Goal: Transaction & Acquisition: Purchase product/service

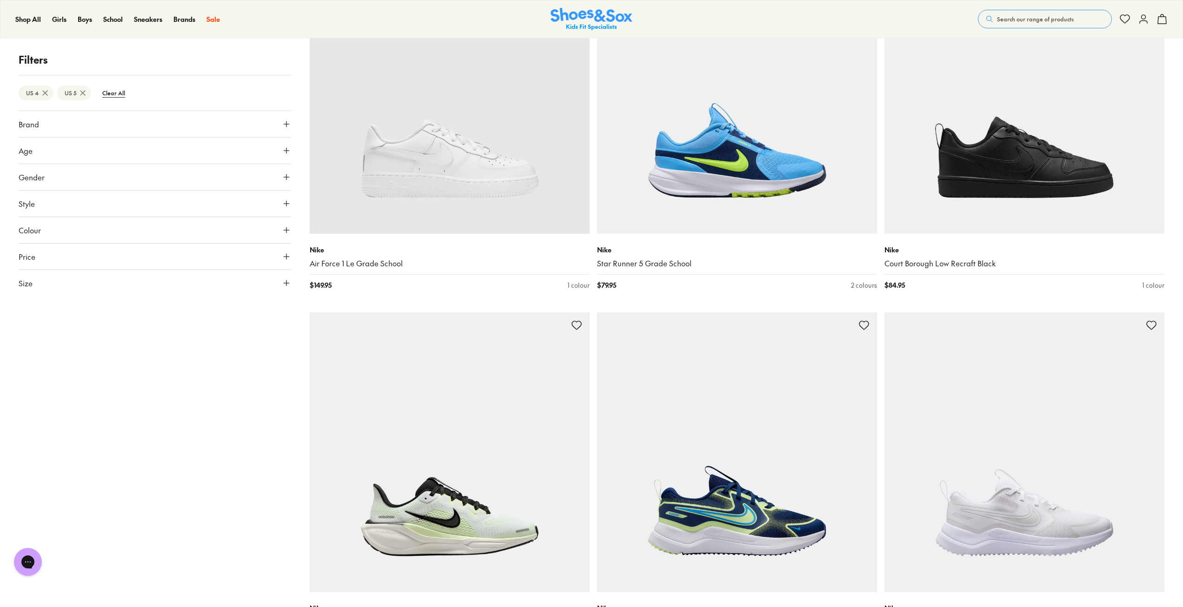
scroll to position [233, 0]
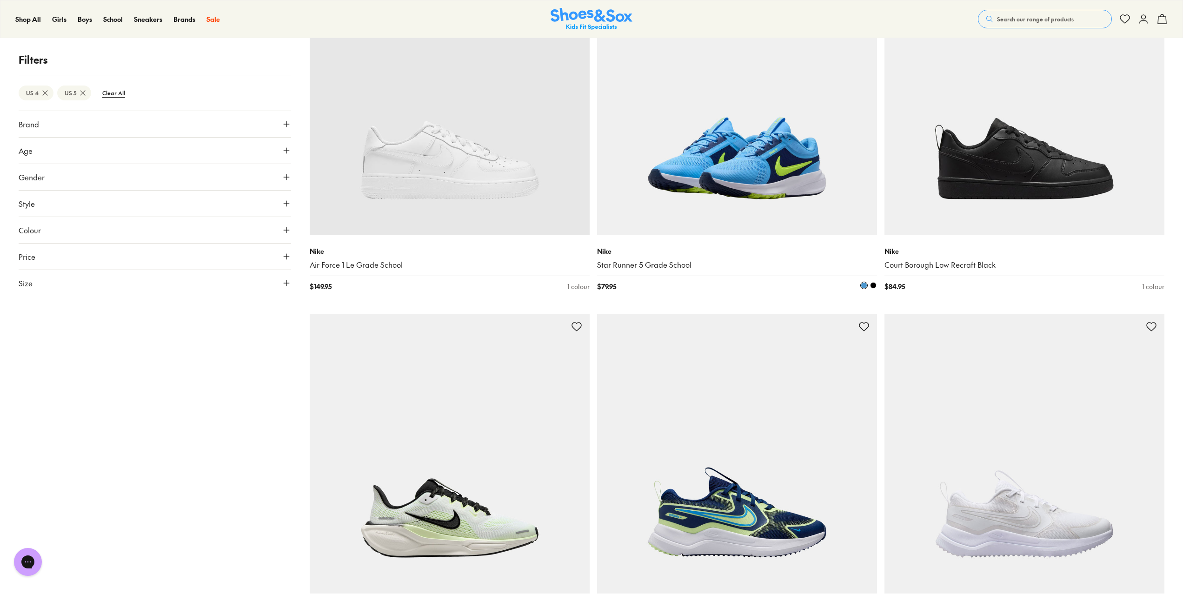
click at [846, 164] on img at bounding box center [737, 95] width 280 height 280
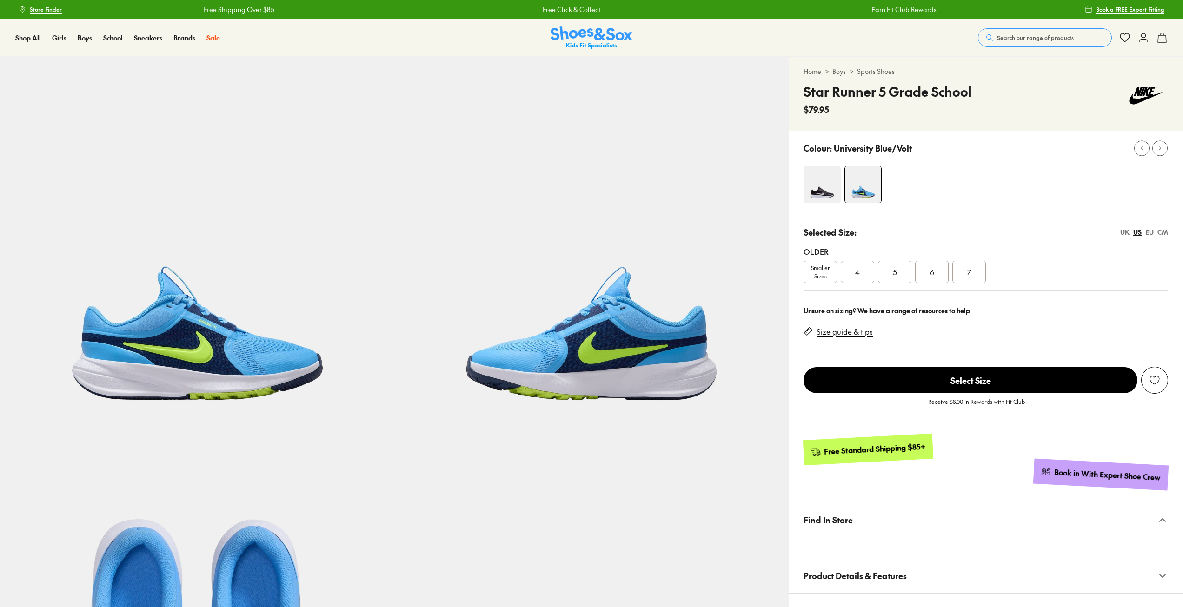
select select "*"
click at [817, 186] on img at bounding box center [822, 184] width 37 height 37
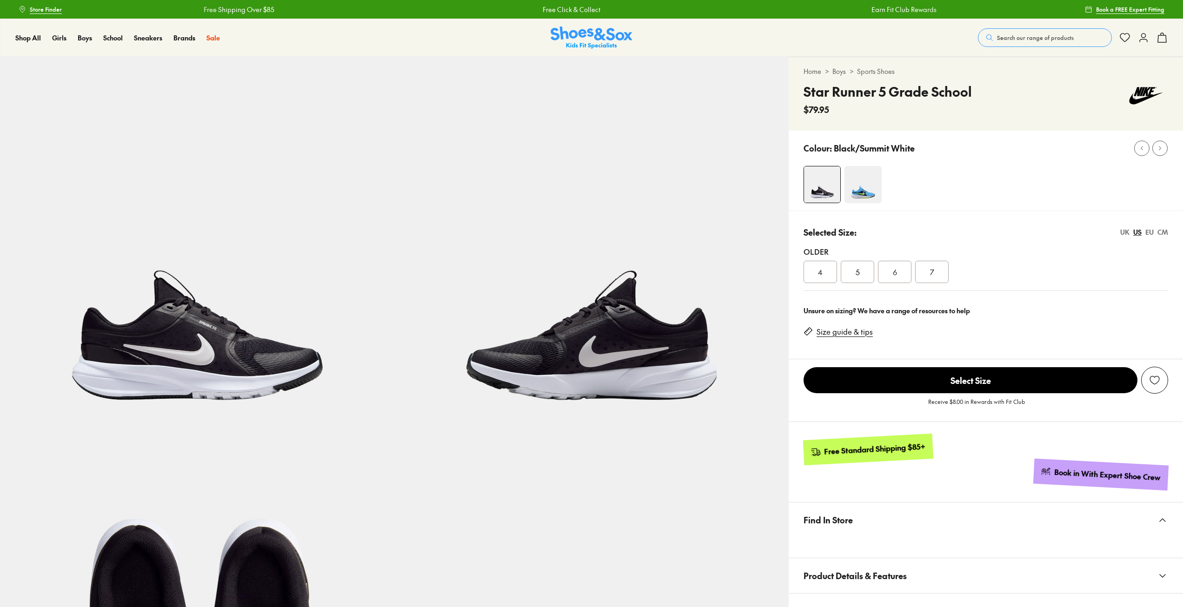
select select "*"
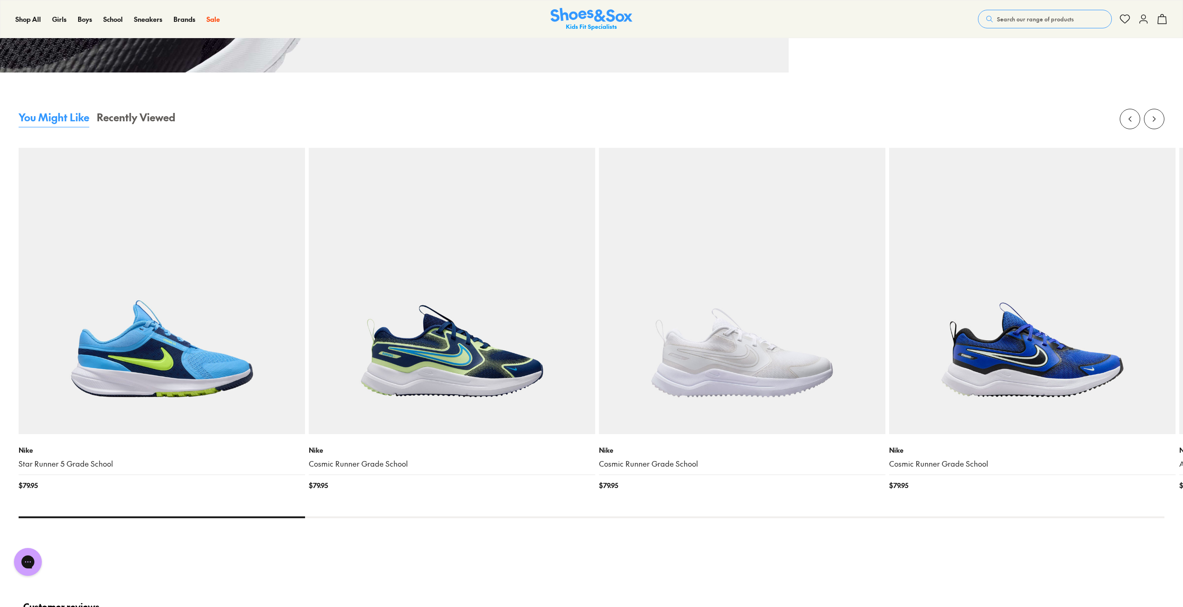
scroll to position [1209, 0]
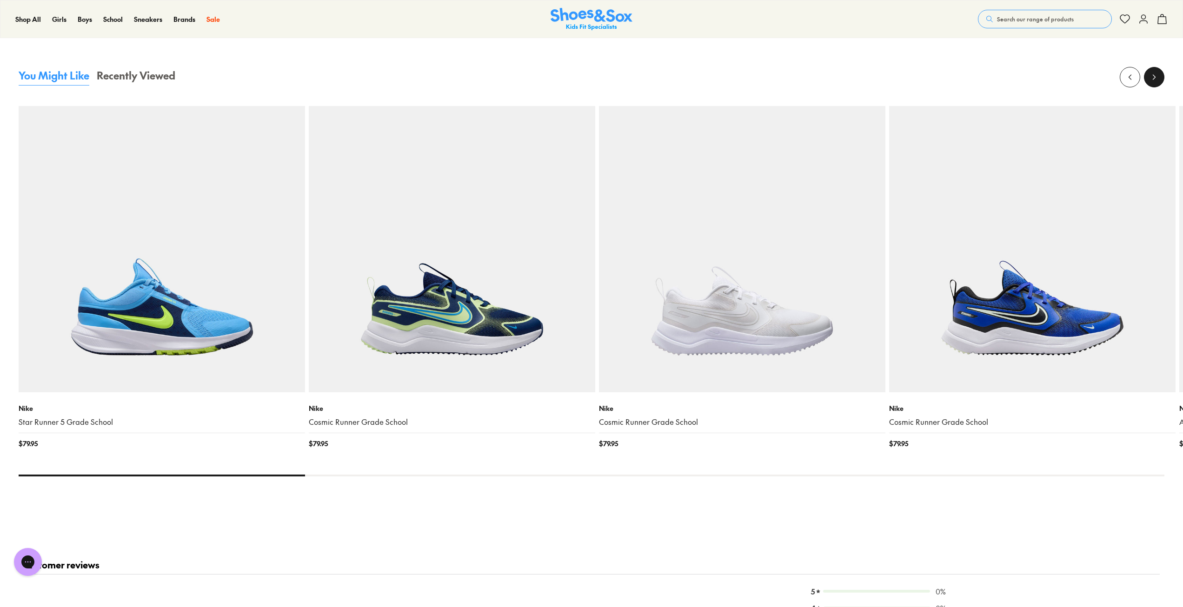
click at [1160, 73] on button at bounding box center [1154, 77] width 20 height 20
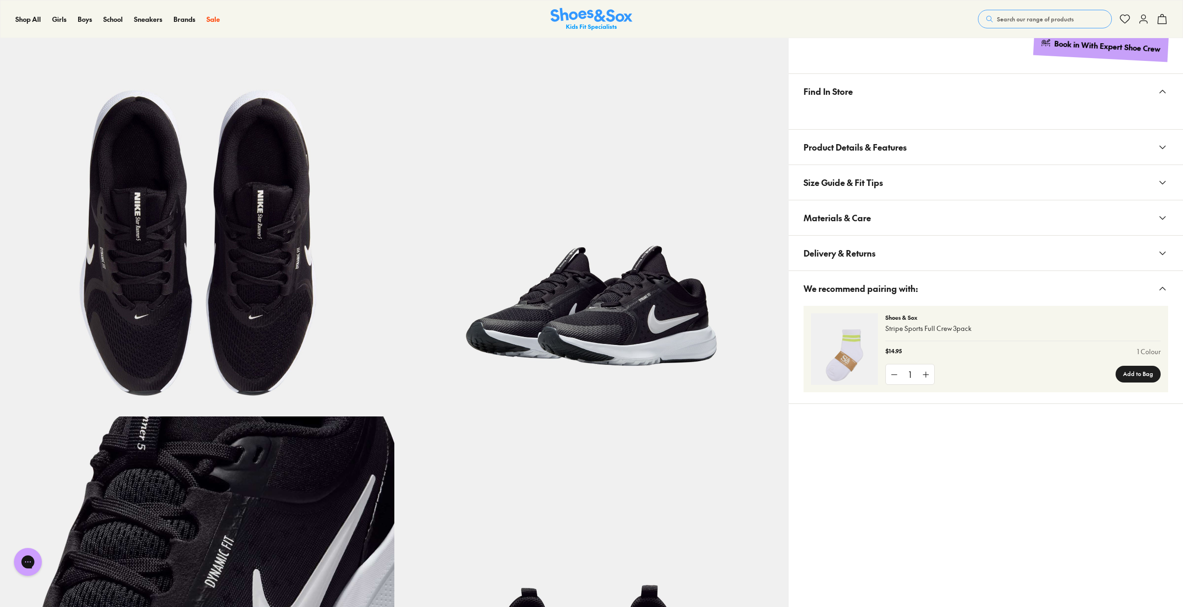
scroll to position [419, 0]
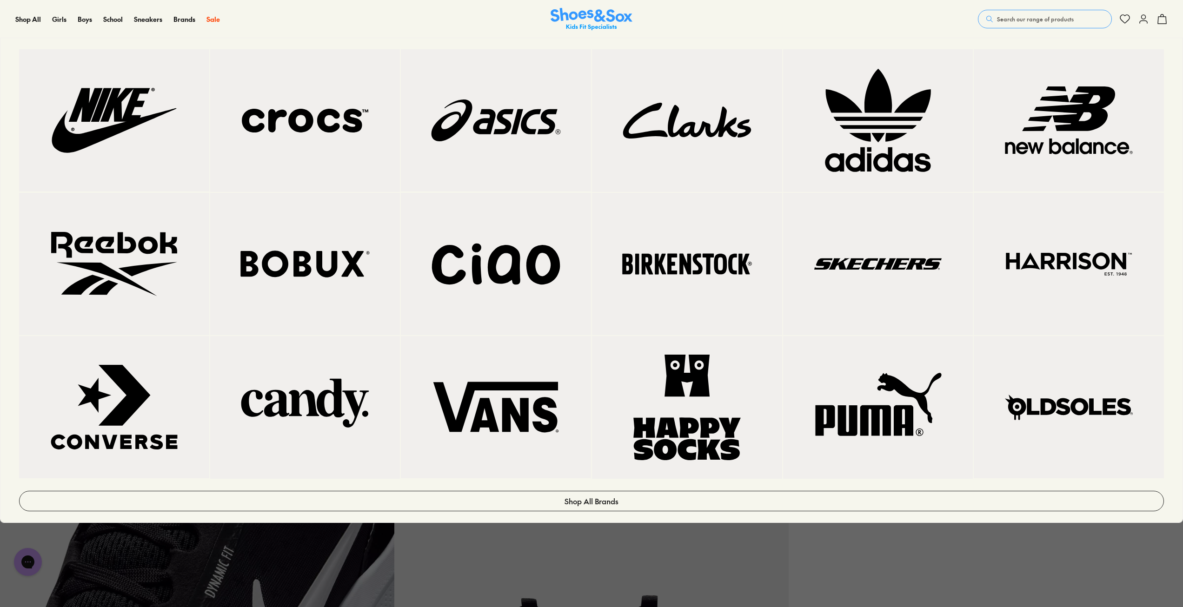
click at [124, 89] on img at bounding box center [114, 120] width 153 height 105
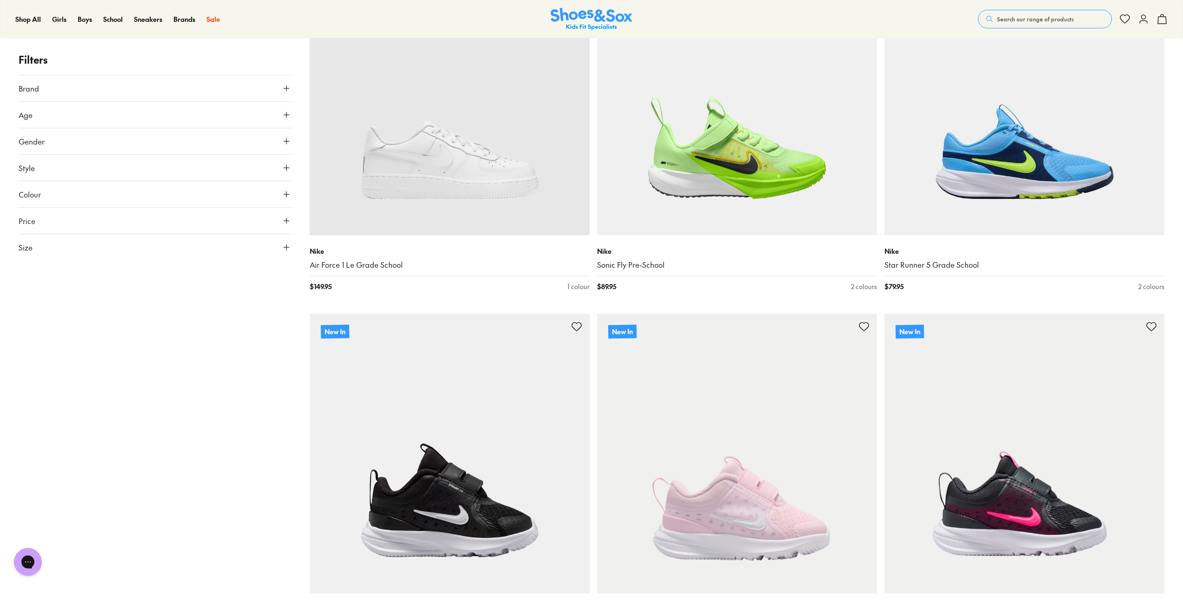
click at [74, 113] on button "Age" at bounding box center [155, 115] width 272 height 26
click at [34, 319] on button "Size" at bounding box center [155, 318] width 272 height 26
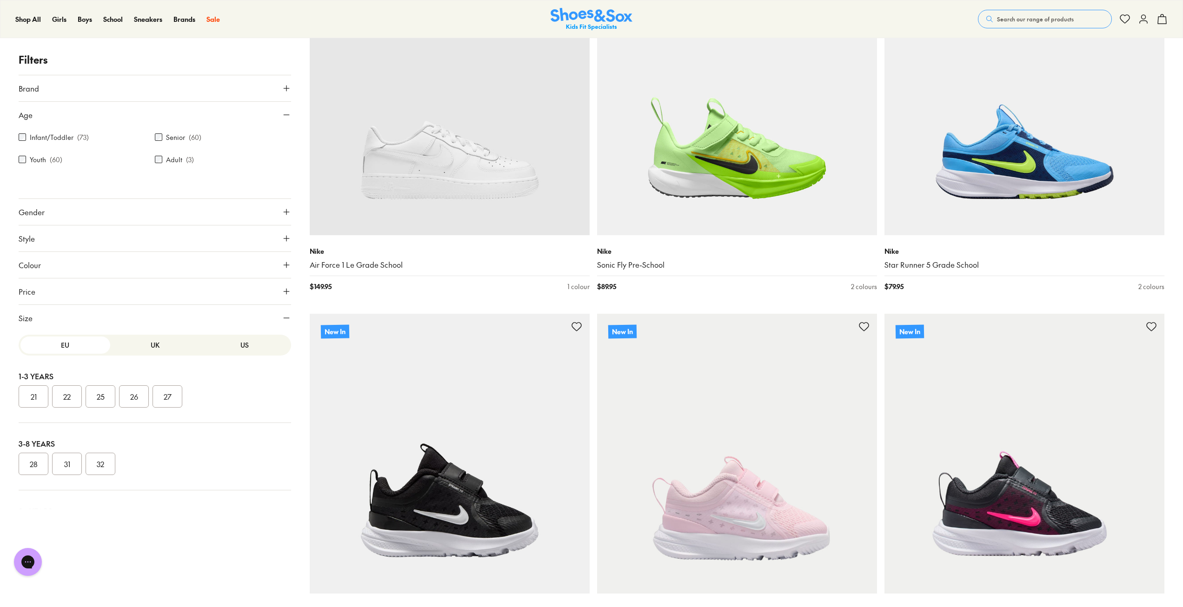
click at [233, 347] on button "US" at bounding box center [244, 345] width 90 height 17
drag, startPoint x: 72, startPoint y: 412, endPoint x: 84, endPoint y: 412, distance: 12.1
click at [73, 413] on button "4" at bounding box center [67, 413] width 30 height 22
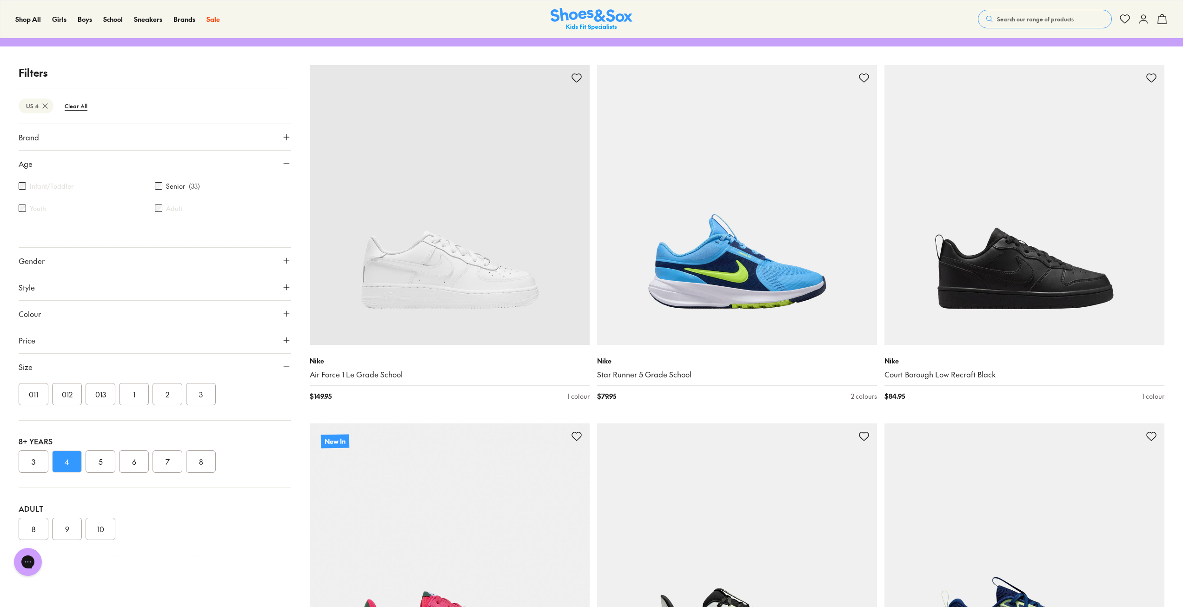
drag, startPoint x: 98, startPoint y: 459, endPoint x: 115, endPoint y: 449, distance: 20.4
click at [100, 459] on button "5" at bounding box center [101, 462] width 30 height 22
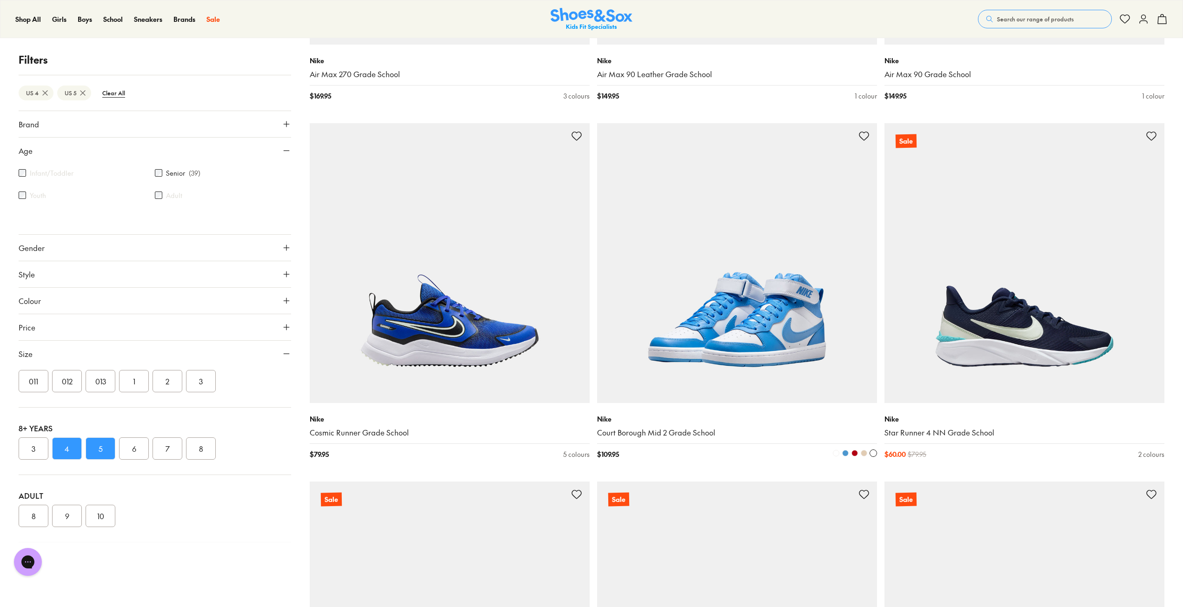
scroll to position [2959, 0]
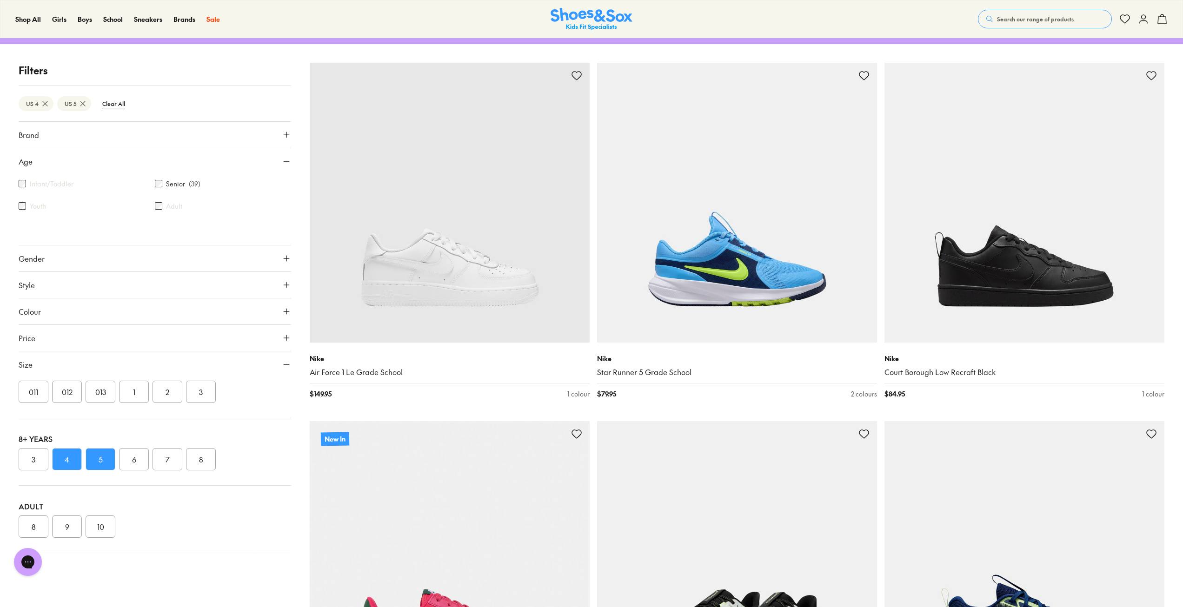
scroll to position [76, 0]
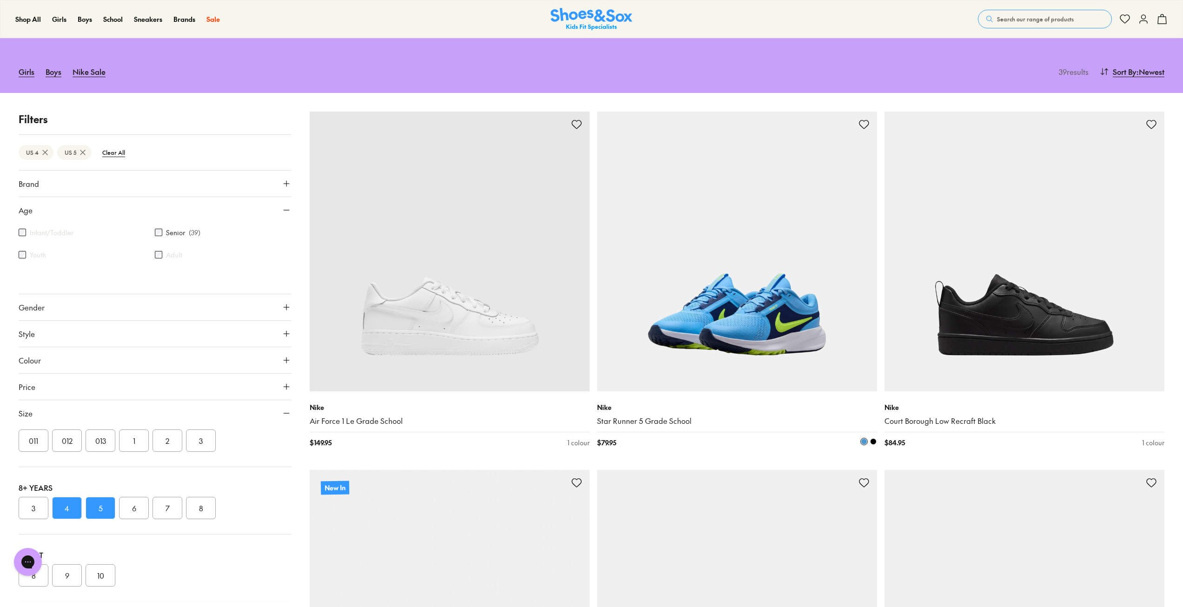
click at [873, 441] on span at bounding box center [873, 441] width 7 height 7
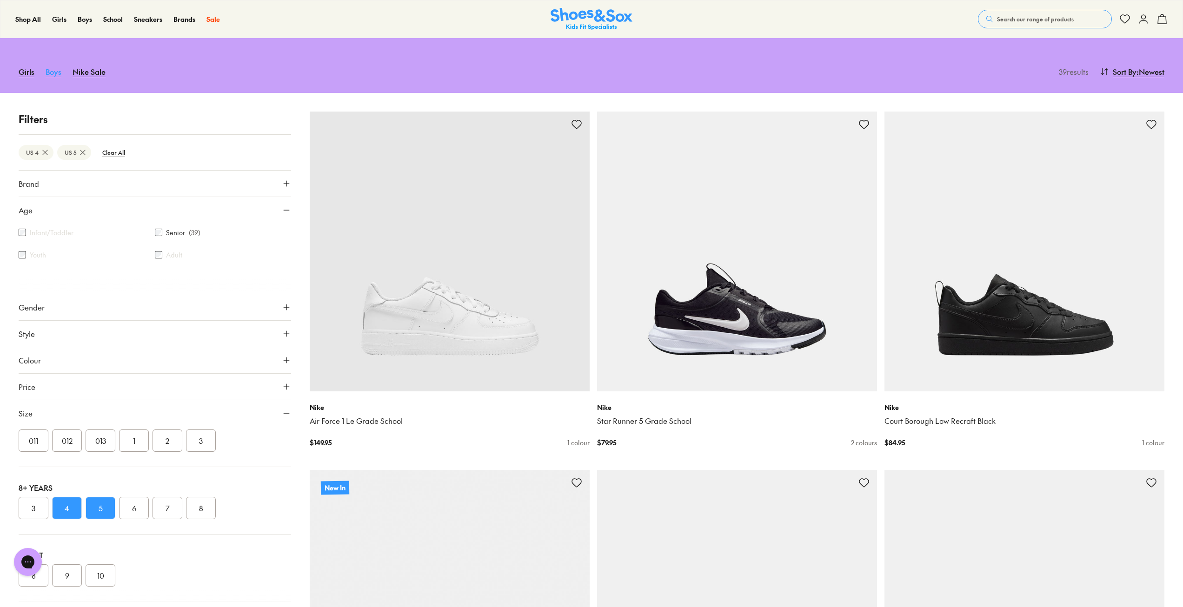
click at [53, 74] on link "Boys" at bounding box center [54, 71] width 16 height 20
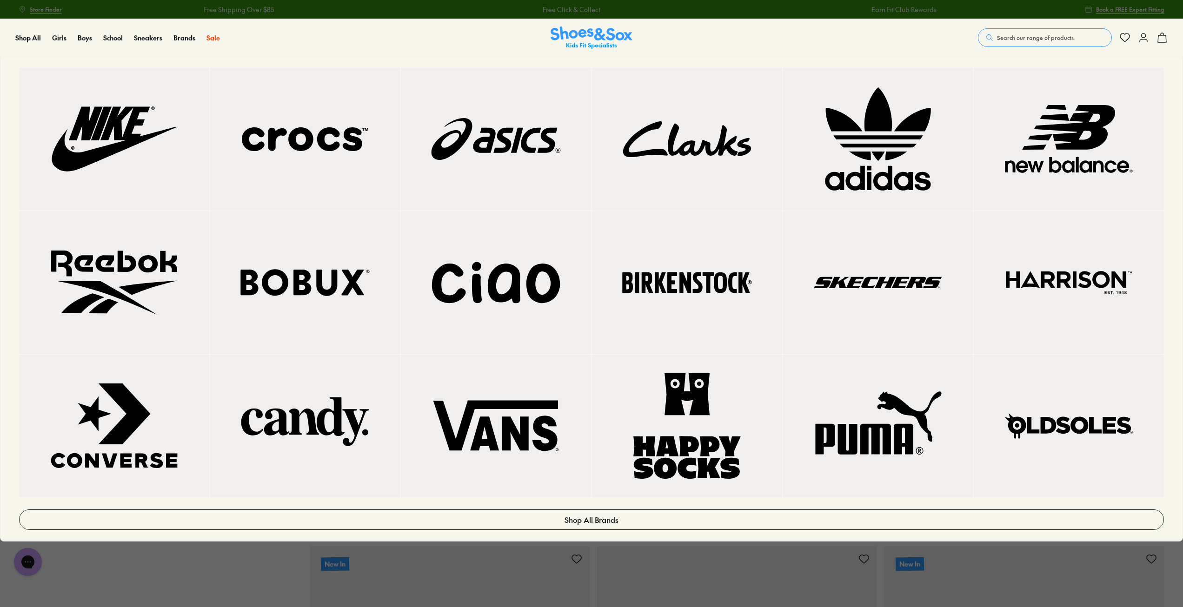
click at [877, 138] on img at bounding box center [878, 139] width 153 height 106
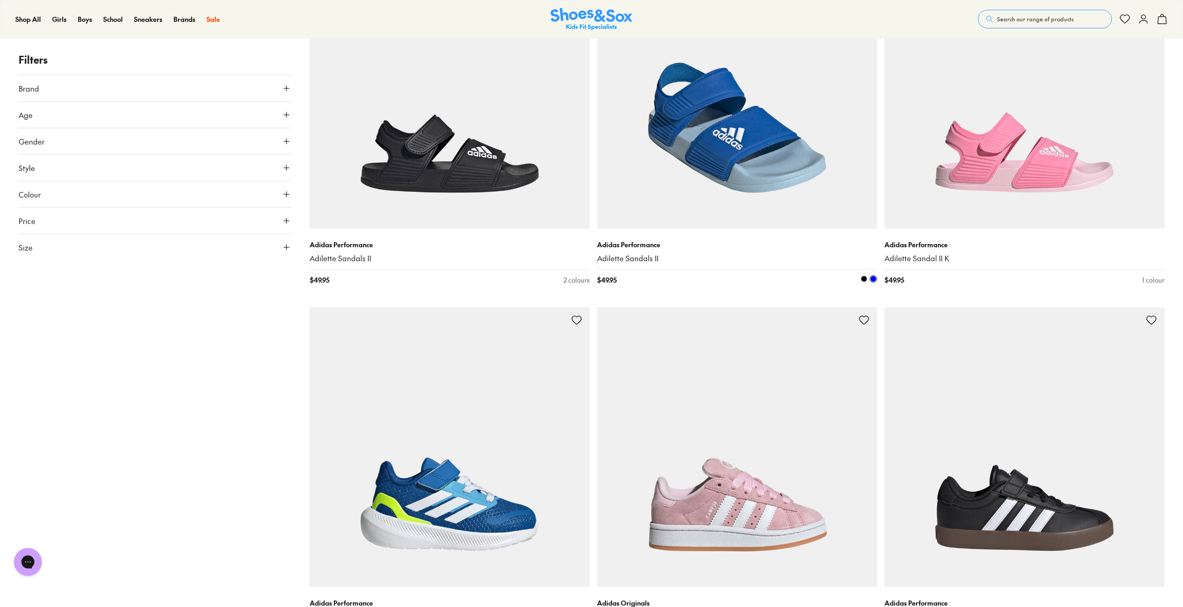
scroll to position [419, 0]
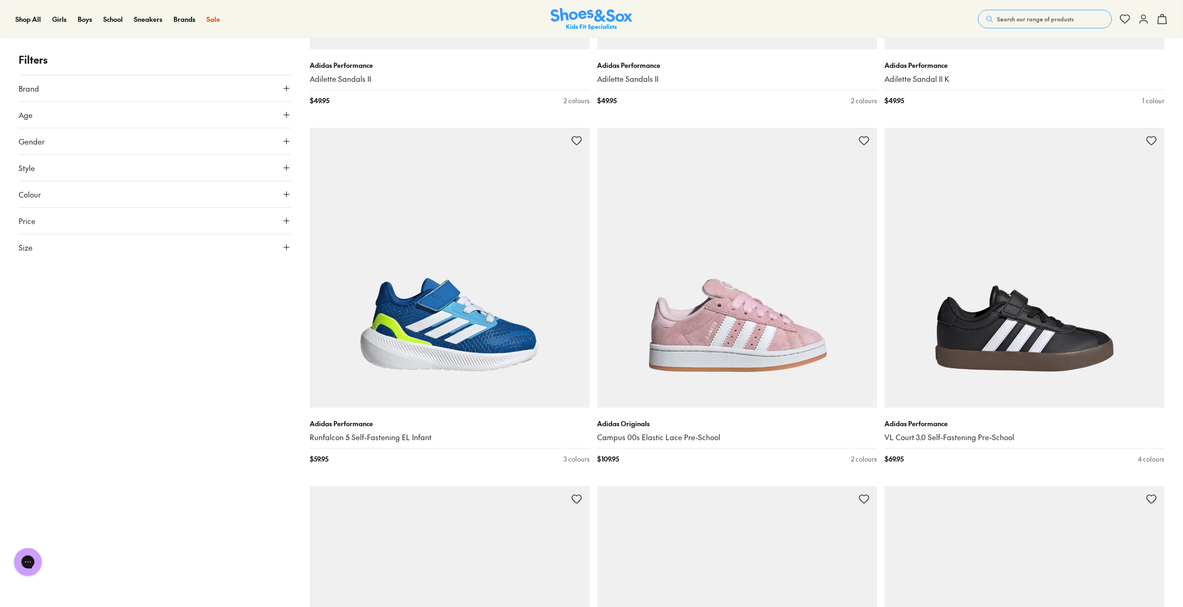
click at [77, 246] on button "Size" at bounding box center [155, 247] width 272 height 26
click at [257, 278] on button "US" at bounding box center [244, 274] width 90 height 17
click at [43, 386] on button "3" at bounding box center [34, 391] width 30 height 22
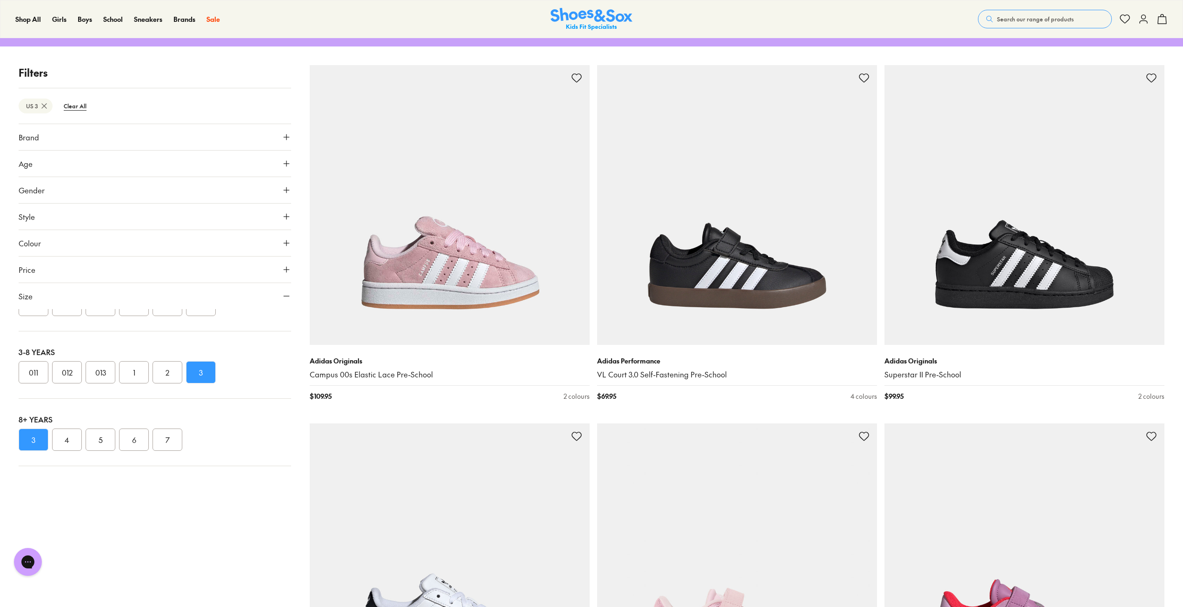
drag, startPoint x: 67, startPoint y: 434, endPoint x: 100, endPoint y: 437, distance: 33.1
click at [68, 434] on button "4" at bounding box center [67, 440] width 30 height 22
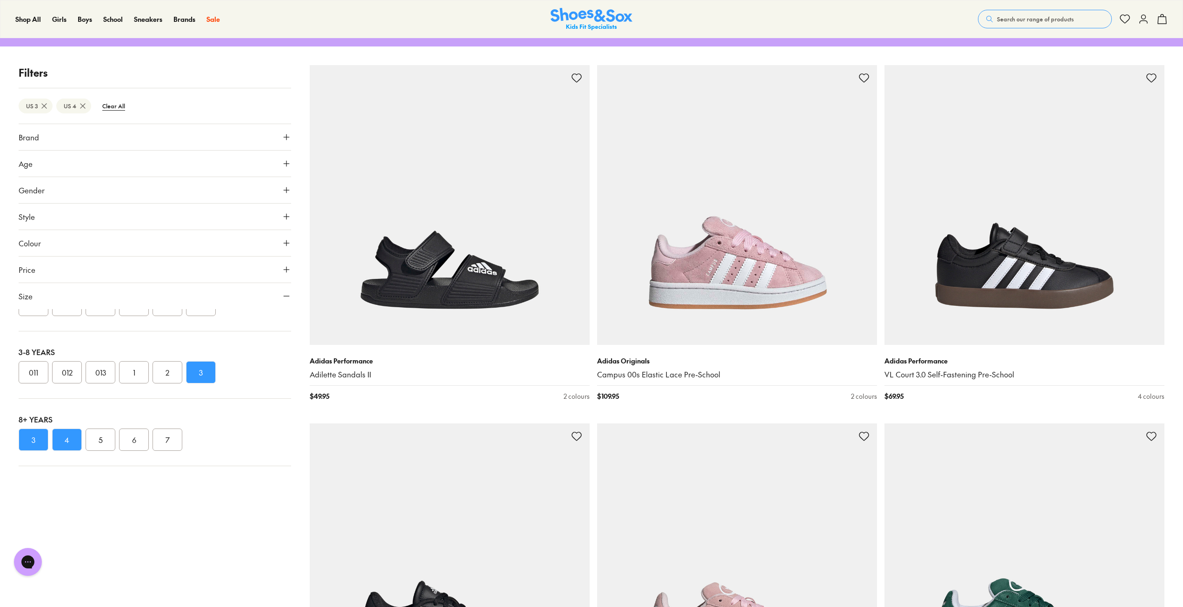
click at [99, 437] on button "5" at bounding box center [101, 440] width 30 height 22
drag, startPoint x: 29, startPoint y: 436, endPoint x: 63, endPoint y: 426, distance: 35.8
click at [29, 435] on button "3" at bounding box center [34, 440] width 30 height 22
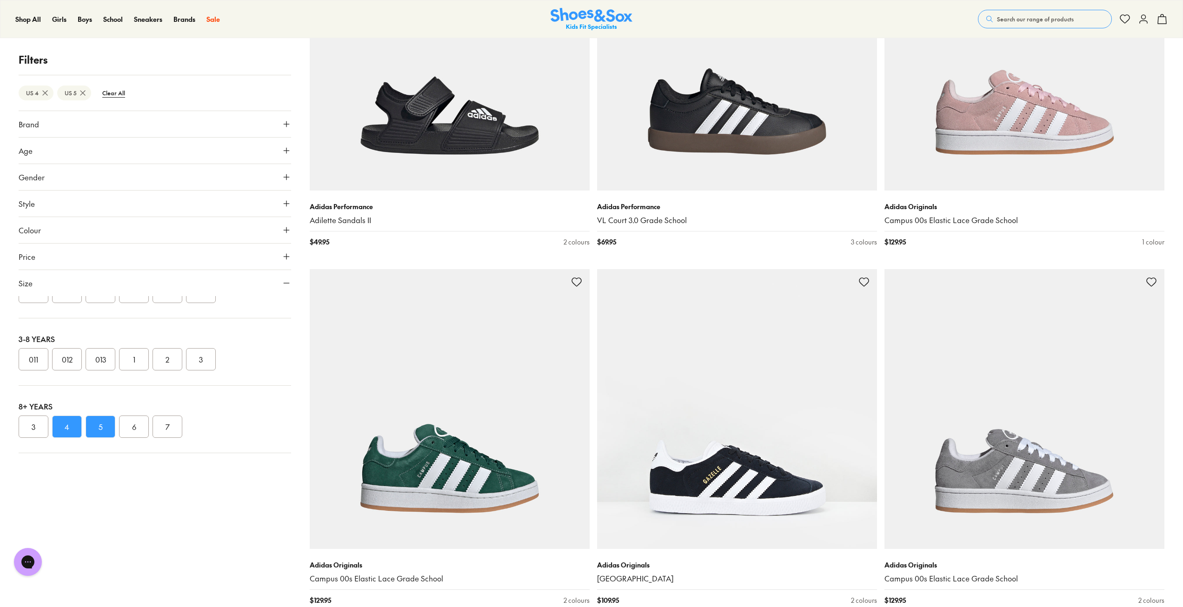
scroll to position [47, 0]
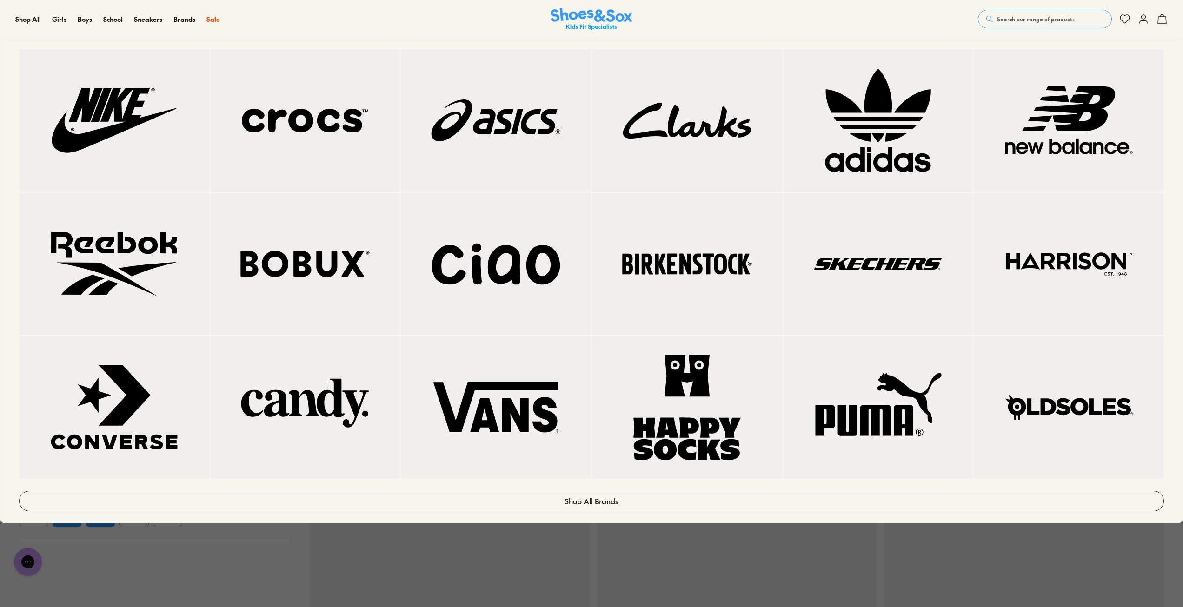
click at [264, 102] on img at bounding box center [305, 121] width 153 height 106
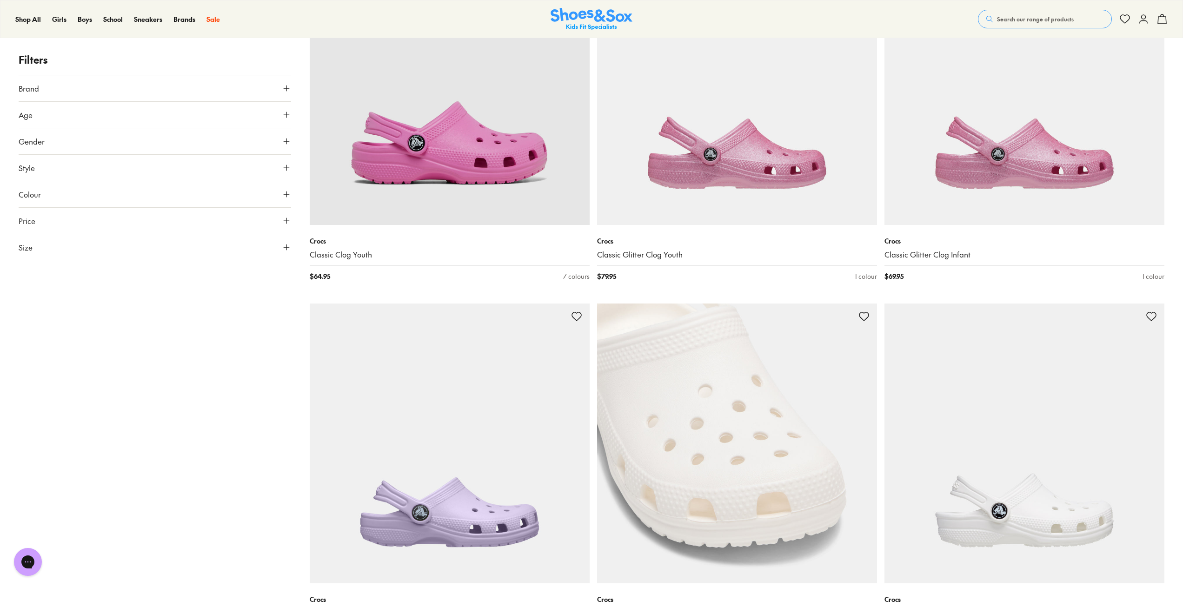
scroll to position [3162, 0]
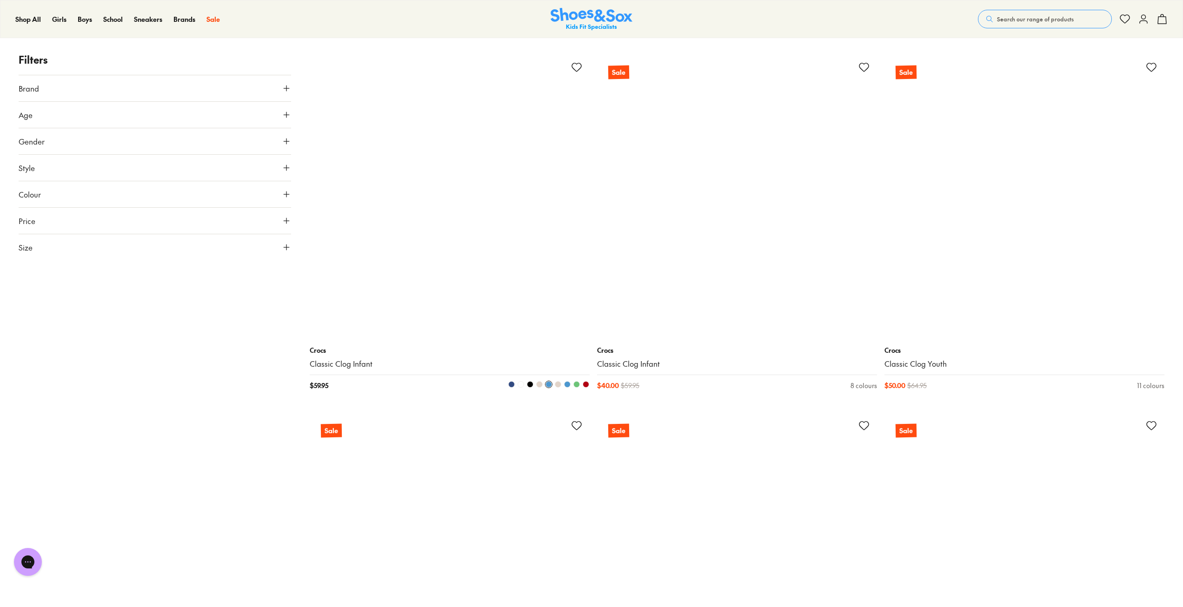
scroll to position [7161, 0]
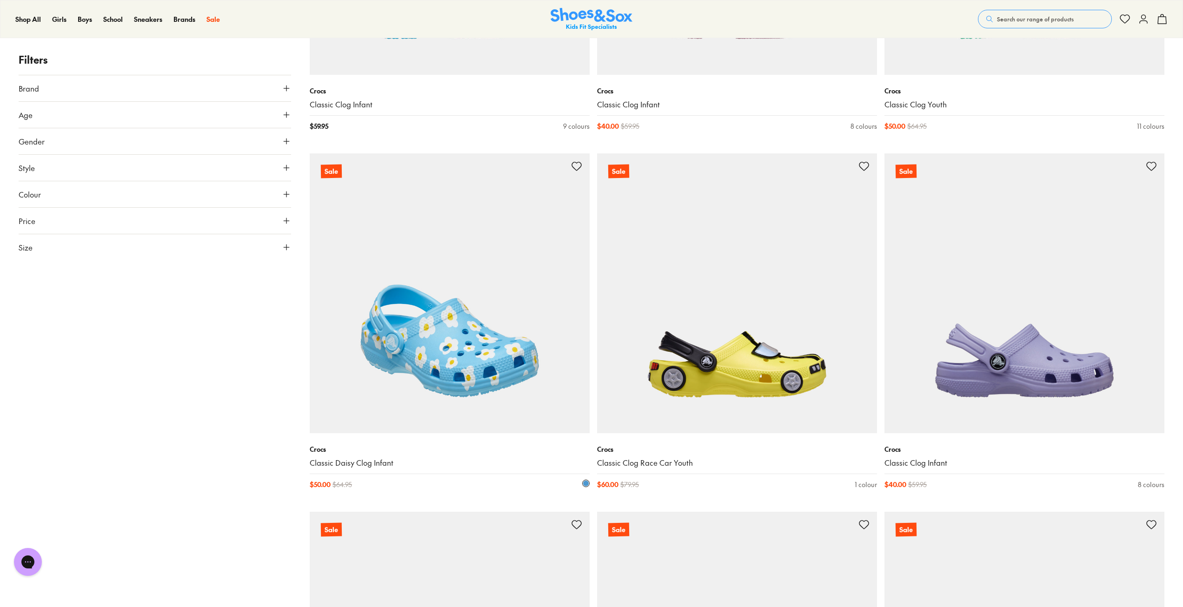
scroll to position [7161, 0]
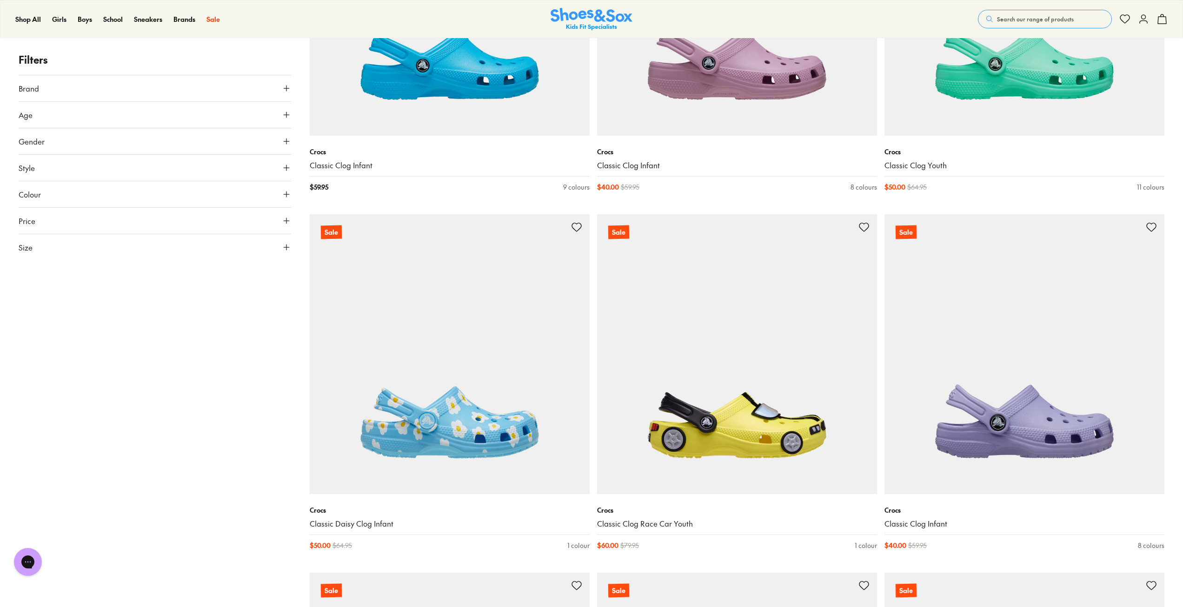
click at [132, 243] on button "Size" at bounding box center [155, 247] width 272 height 26
click at [232, 273] on button "US" at bounding box center [244, 274] width 90 height 17
drag, startPoint x: 59, startPoint y: 390, endPoint x: 79, endPoint y: 388, distance: 20.5
click at [59, 390] on button "4" at bounding box center [67, 391] width 30 height 22
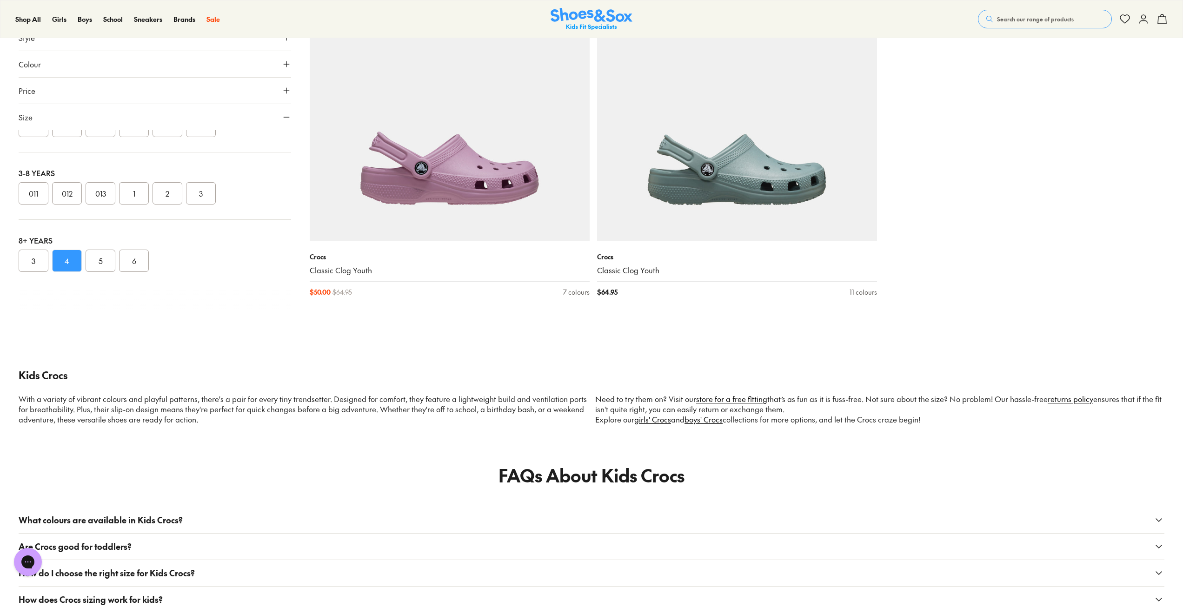
scroll to position [2093, 0]
